Goal: Task Accomplishment & Management: Use online tool/utility

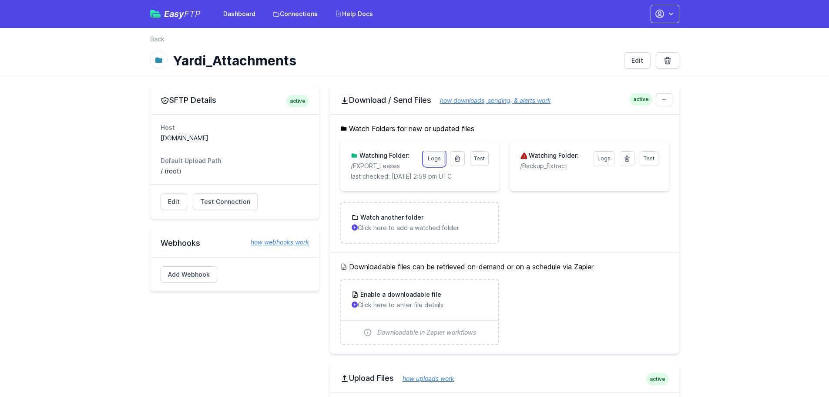
click at [440, 155] on link "Logs" at bounding box center [434, 158] width 21 height 15
drag, startPoint x: 622, startPoint y: 158, endPoint x: 453, endPoint y: 53, distance: 199.2
click at [623, 159] on link at bounding box center [627, 158] width 15 height 15
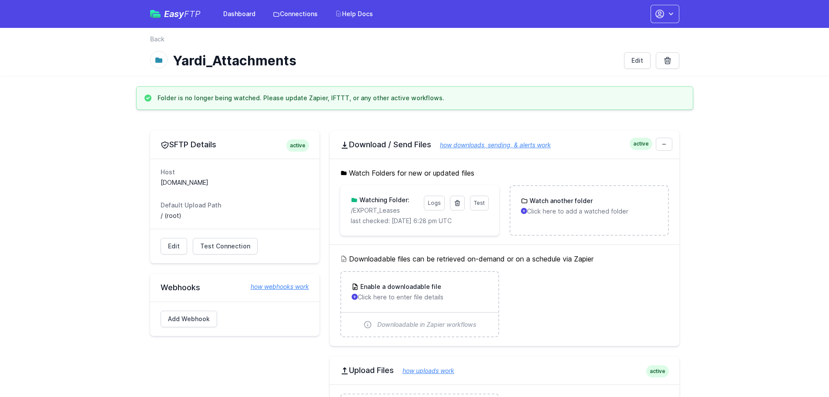
click at [550, 207] on p "Click here to add a watched folder" at bounding box center [589, 211] width 136 height 9
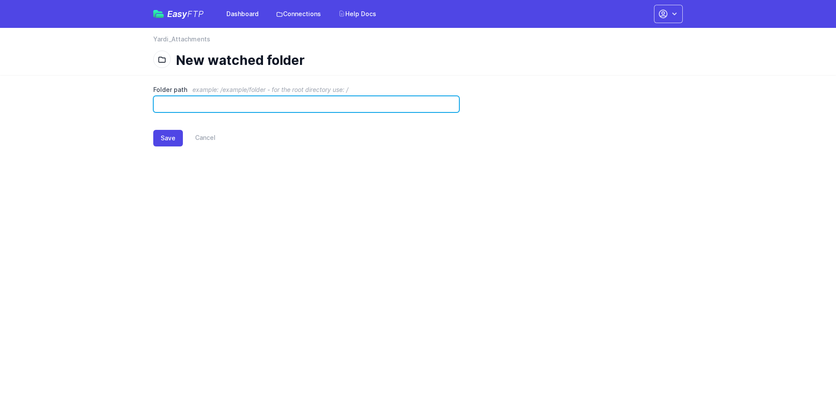
click at [186, 103] on input "Folder path example: /example/folder - for the root directory use: /" at bounding box center [306, 104] width 306 height 17
type input "**********"
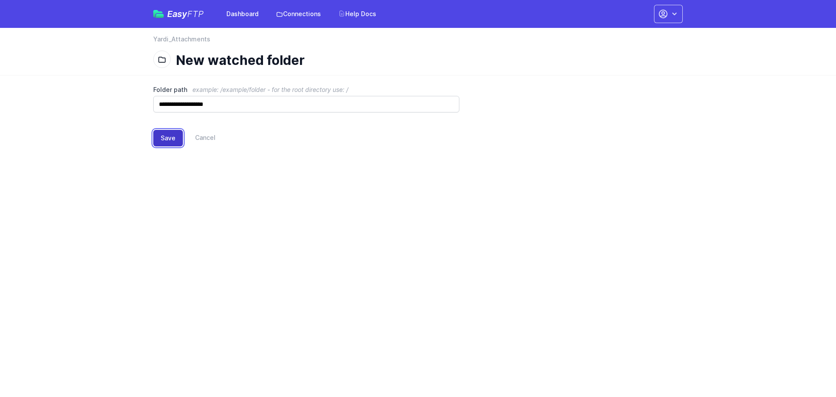
click at [172, 142] on button "Save" at bounding box center [168, 138] width 30 height 17
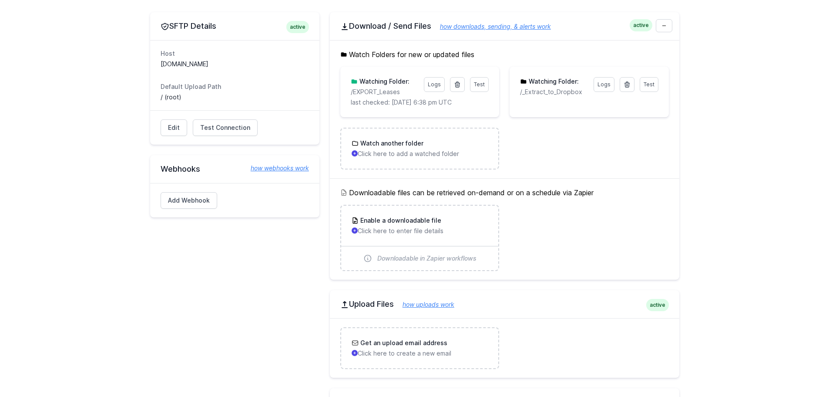
scroll to position [131, 0]
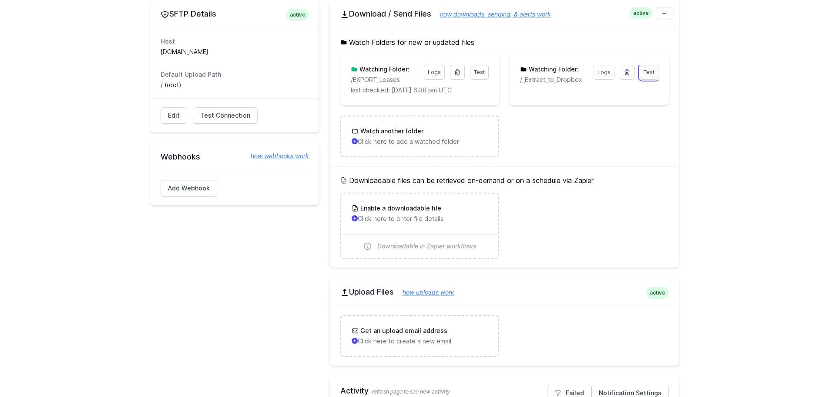
click at [650, 69] on span "Test" at bounding box center [649, 72] width 11 height 7
